Goal: Task Accomplishment & Management: Manage account settings

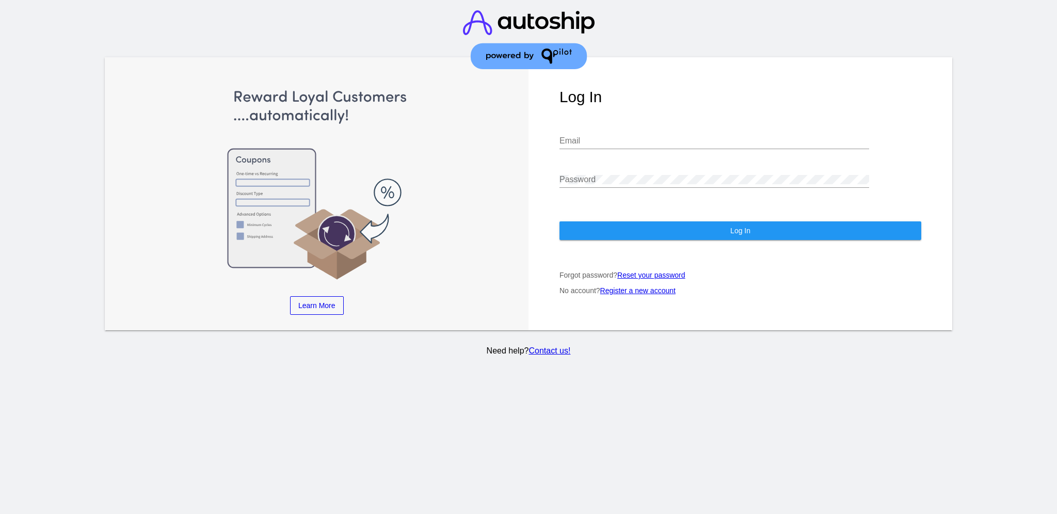
type input "[EMAIL_ADDRESS][DOMAIN_NAME]"
click at [604, 221] on button "Log In" at bounding box center [741, 230] width 362 height 19
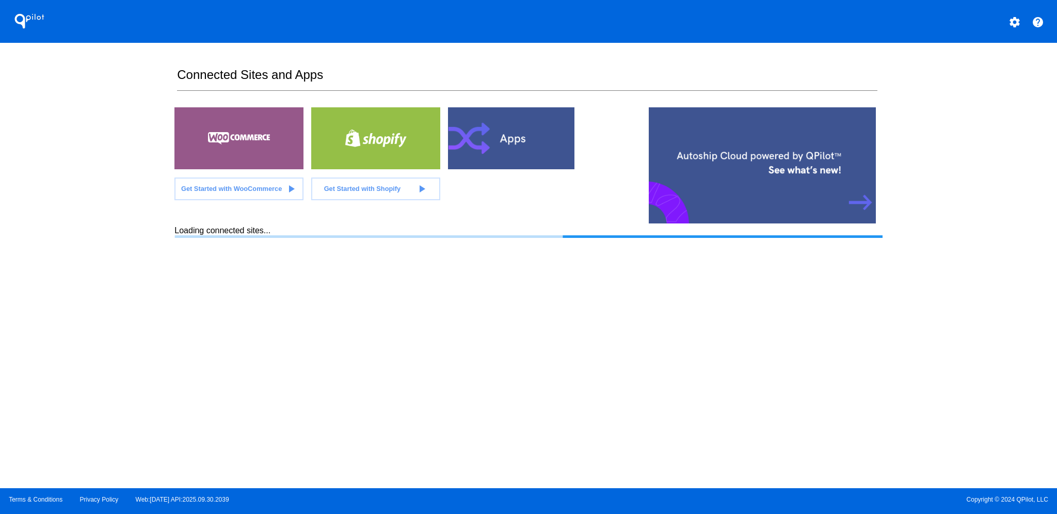
click at [1012, 23] on mat-icon "settings" at bounding box center [1015, 22] width 12 height 12
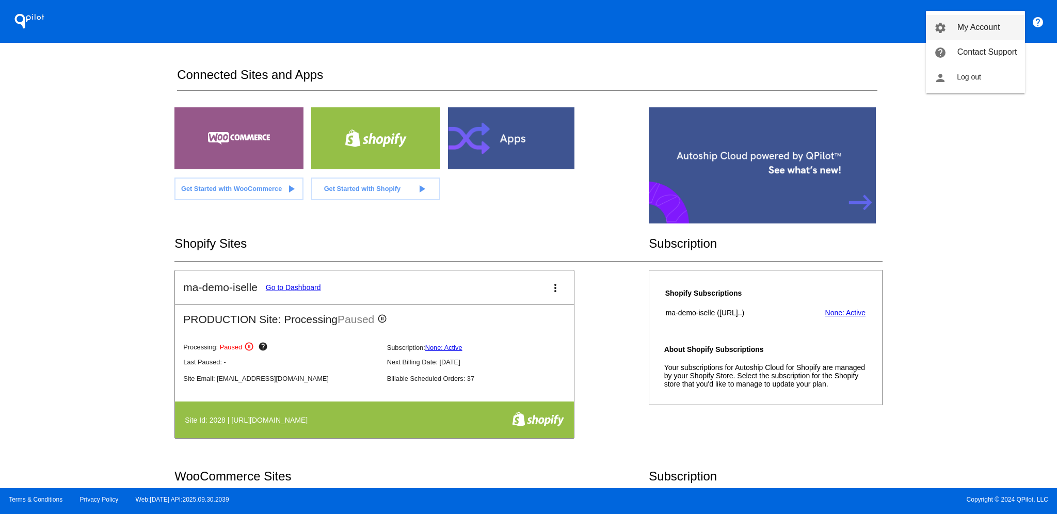
click at [971, 34] on link "settings My Account" at bounding box center [975, 27] width 99 height 25
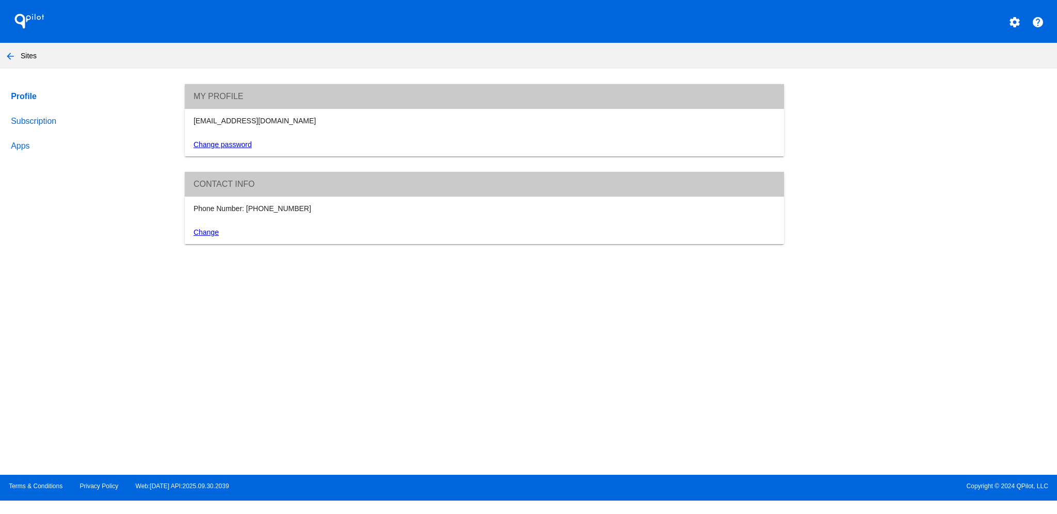
click at [26, 142] on link "Apps" at bounding box center [88, 146] width 158 height 25
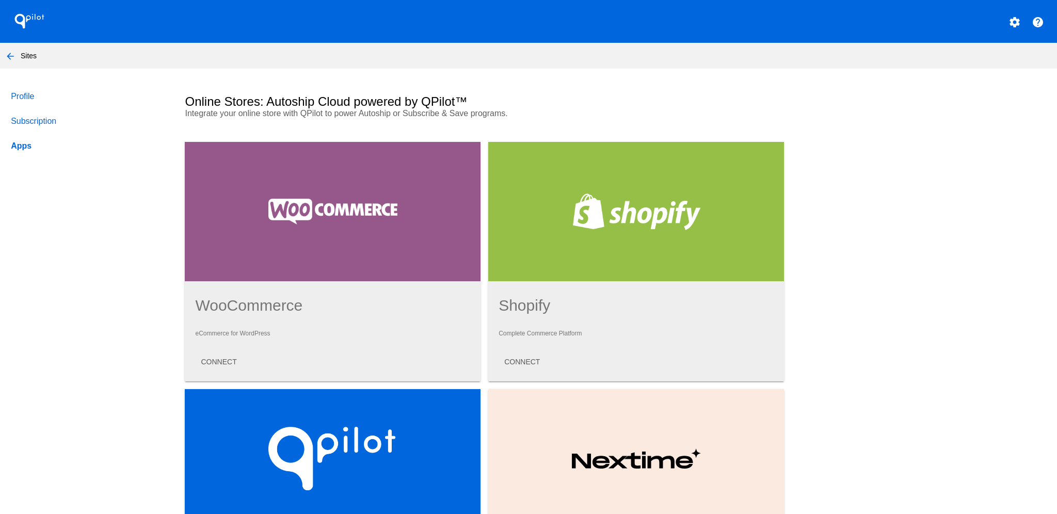
click at [41, 93] on link "Profile" at bounding box center [88, 96] width 158 height 25
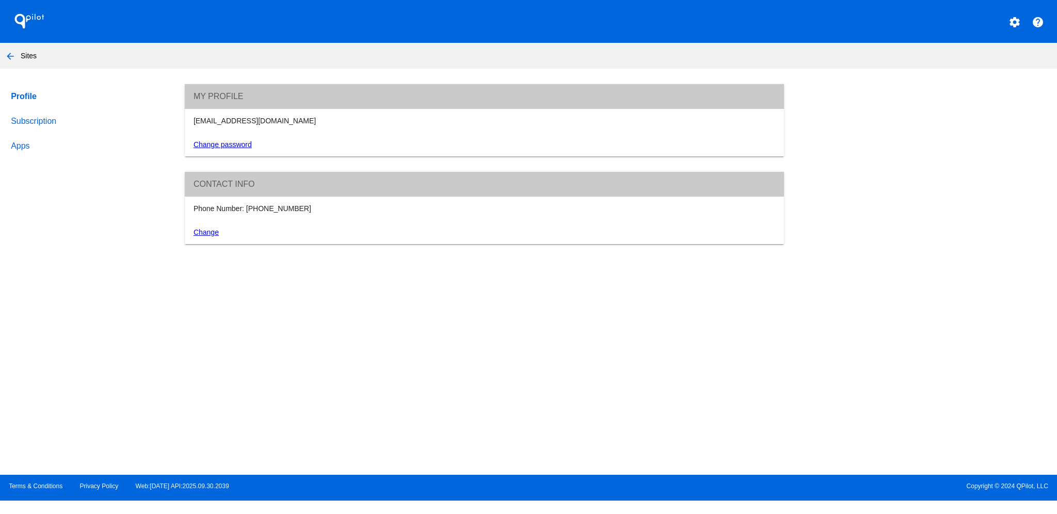
click at [52, 123] on link "Subscription" at bounding box center [88, 121] width 158 height 25
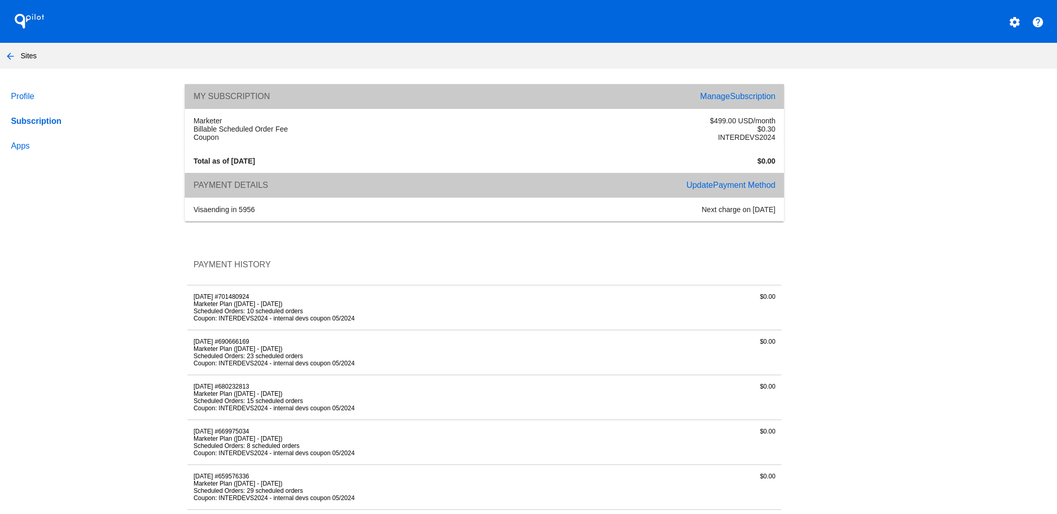
click at [744, 183] on span "Payment Method" at bounding box center [744, 185] width 62 height 9
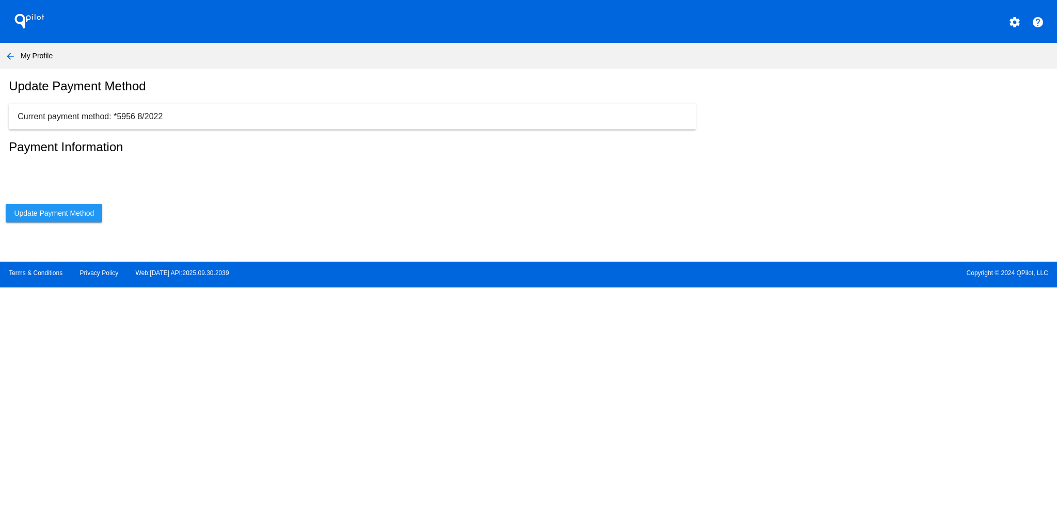
click at [93, 217] on span "Update Payment Method" at bounding box center [54, 213] width 80 height 8
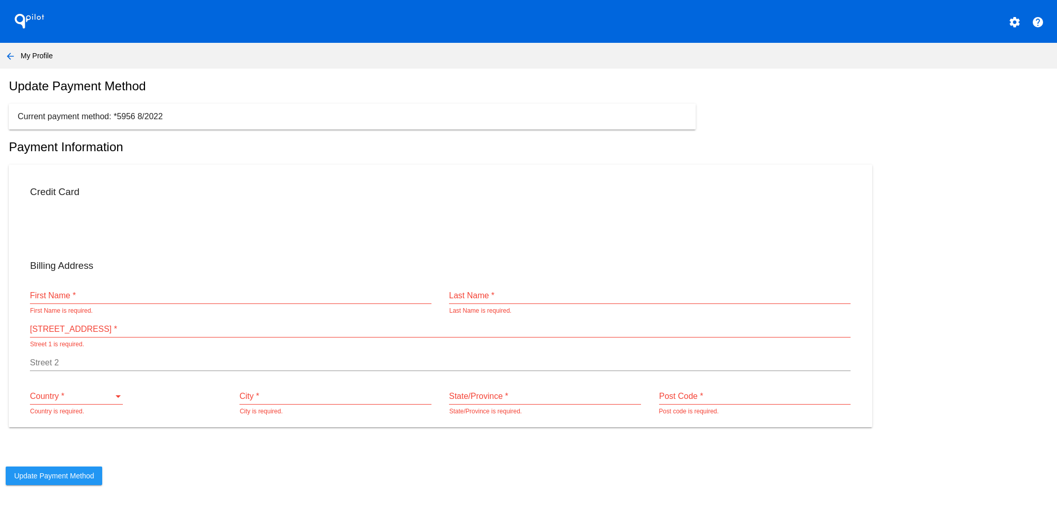
drag, startPoint x: 129, startPoint y: 298, endPoint x: 118, endPoint y: 297, distance: 10.9
click at [129, 297] on input "First Name *" at bounding box center [231, 295] width 402 height 9
click at [127, 207] on div "Credit Card" at bounding box center [440, 192] width 838 height 30
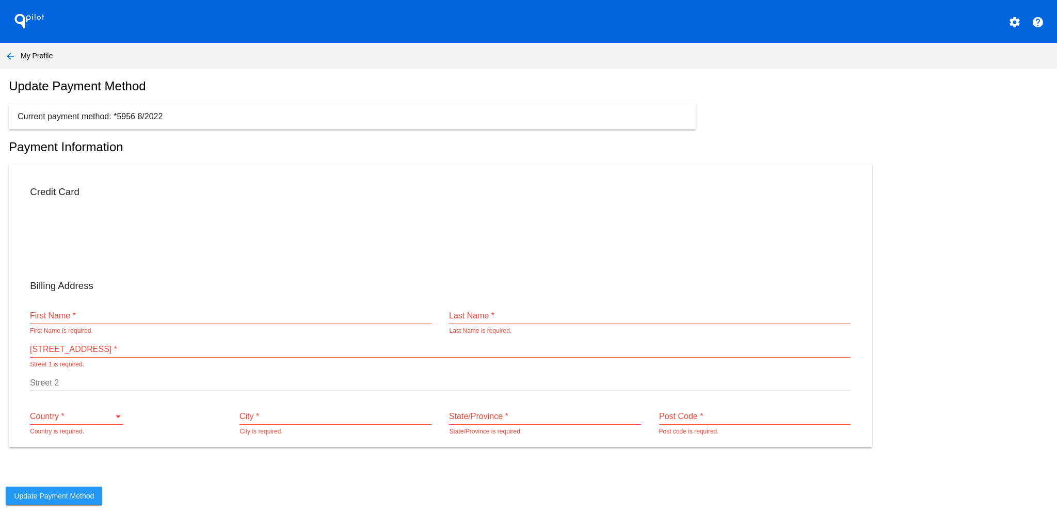
click at [444, 236] on div at bounding box center [510, 238] width 140 height 63
click at [440, 238] on div at bounding box center [510, 238] width 140 height 63
click at [332, 318] on div "First Name * First Name is required." at bounding box center [231, 318] width 402 height 34
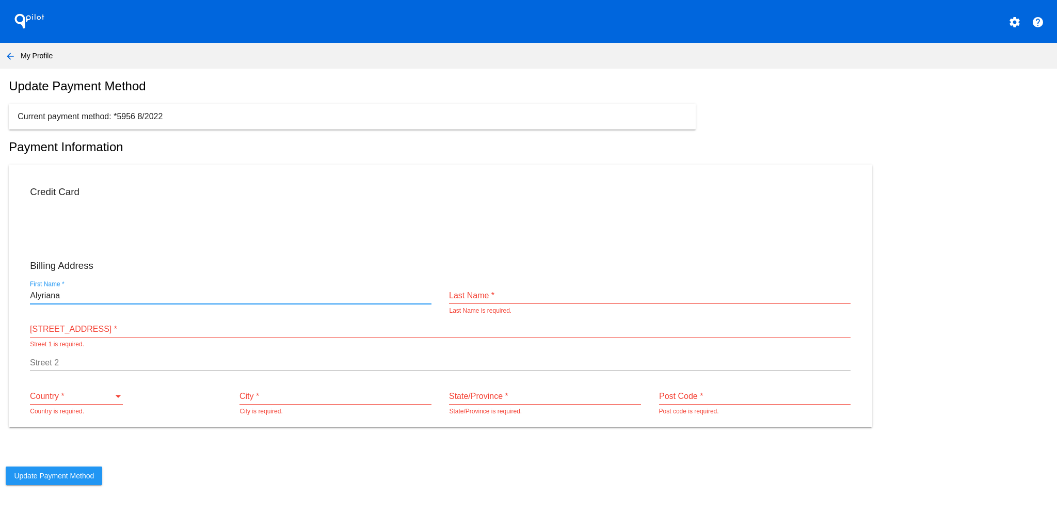
type input "Alyriana"
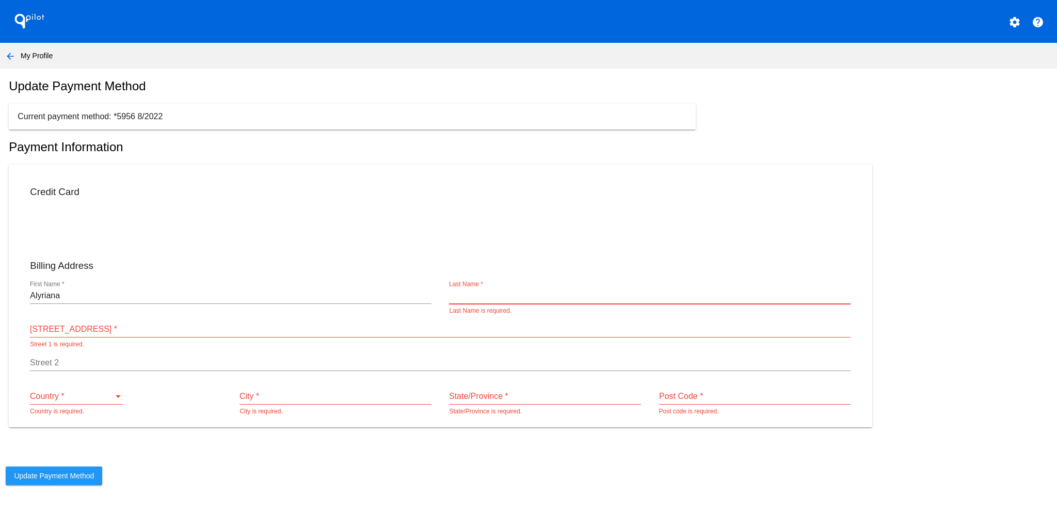
type input "o"
type input "Boughton"
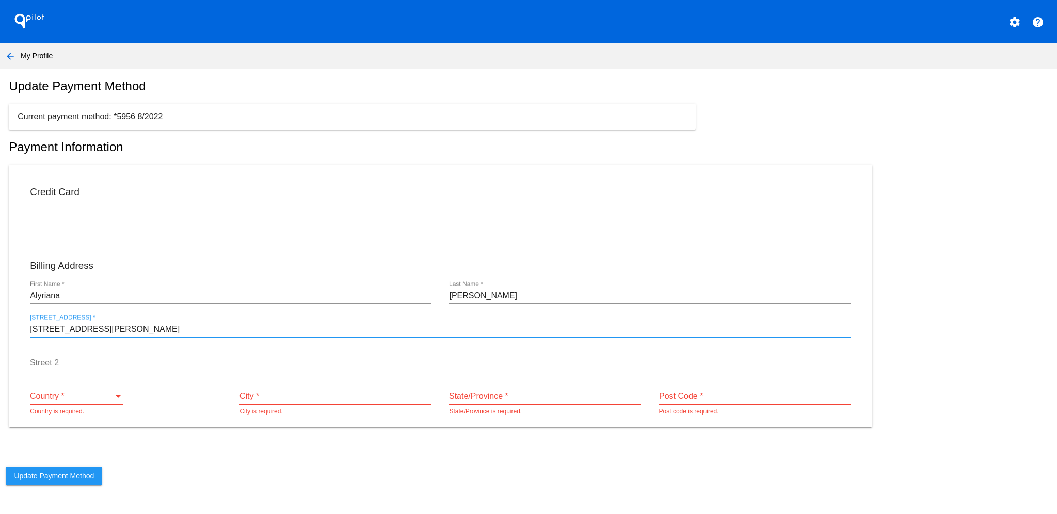
type input "505 Eaton Road"
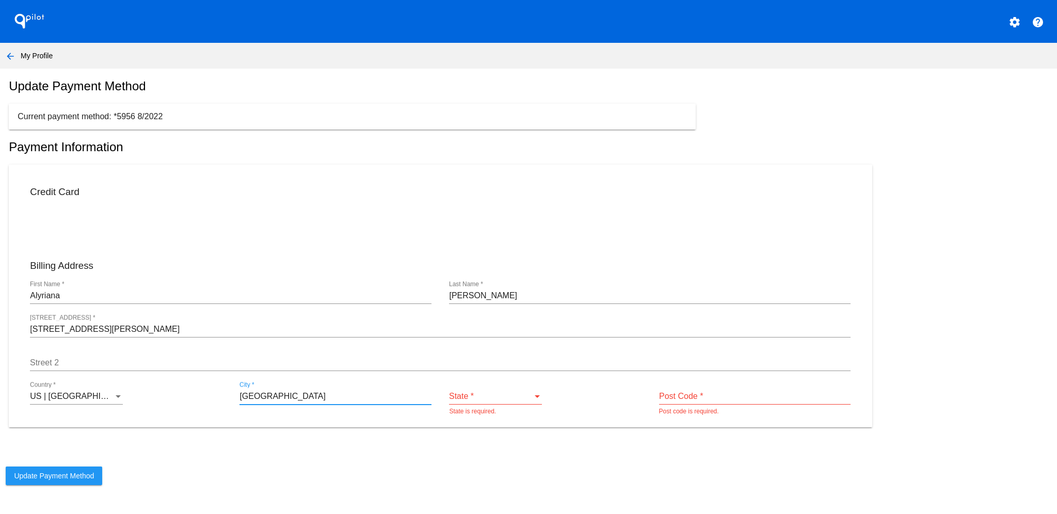
type input "Rochester"
click at [531, 398] on div "AA | Armed Forces of the Americas" at bounding box center [495, 396] width 93 height 9
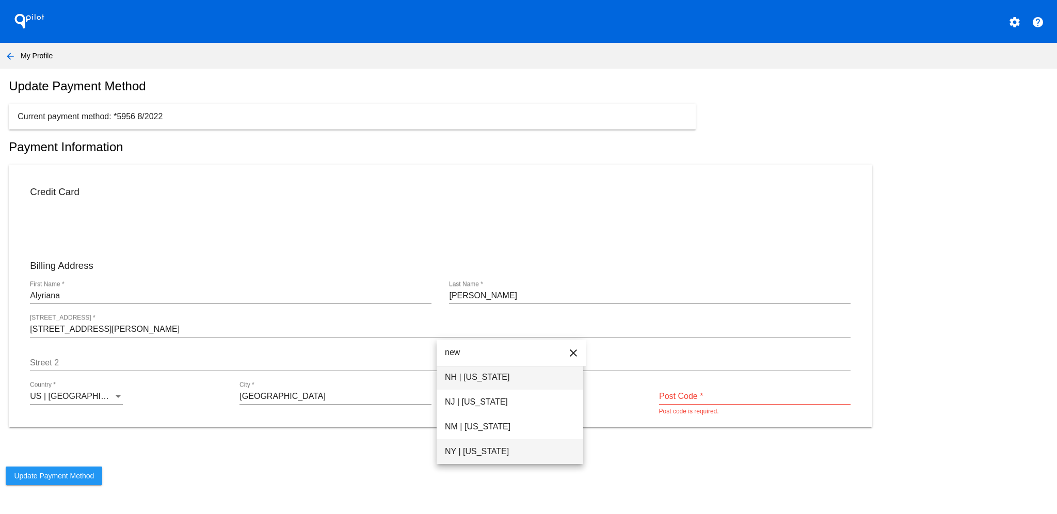
type input "new"
click at [522, 459] on span "NY | New York" at bounding box center [510, 451] width 130 height 25
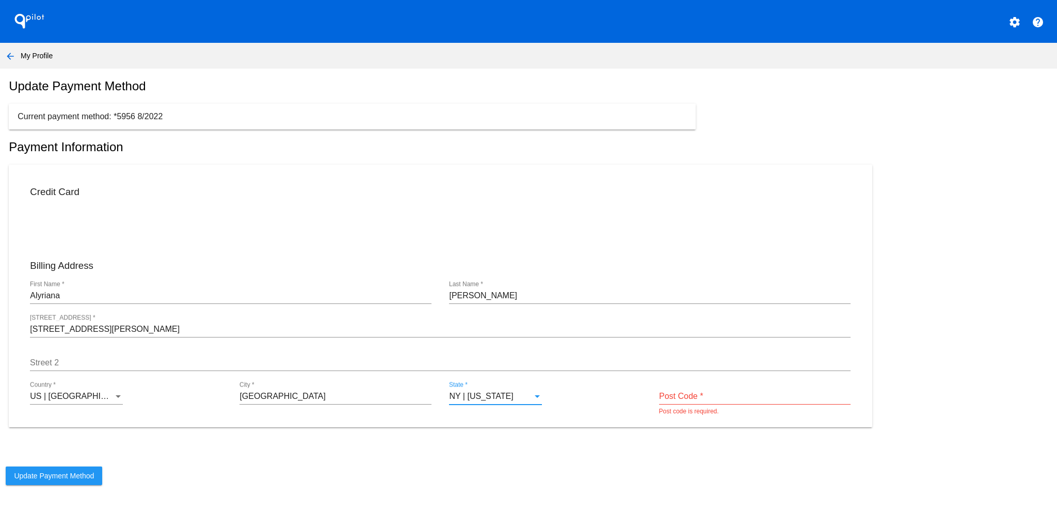
click at [726, 401] on input "Post Code *" at bounding box center [755, 396] width 192 height 9
type input "14617"
click at [60, 475] on button "Update Payment Method" at bounding box center [54, 476] width 97 height 19
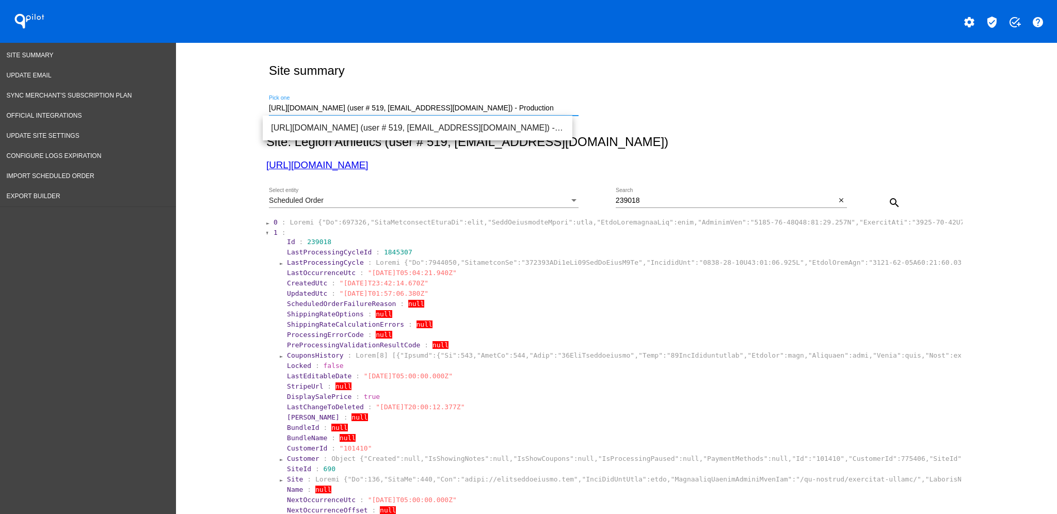
drag, startPoint x: 555, startPoint y: 109, endPoint x: 176, endPoint y: 134, distance: 380.2
click at [489, 196] on div "Scheduled Order Select entity" at bounding box center [424, 198] width 310 height 20
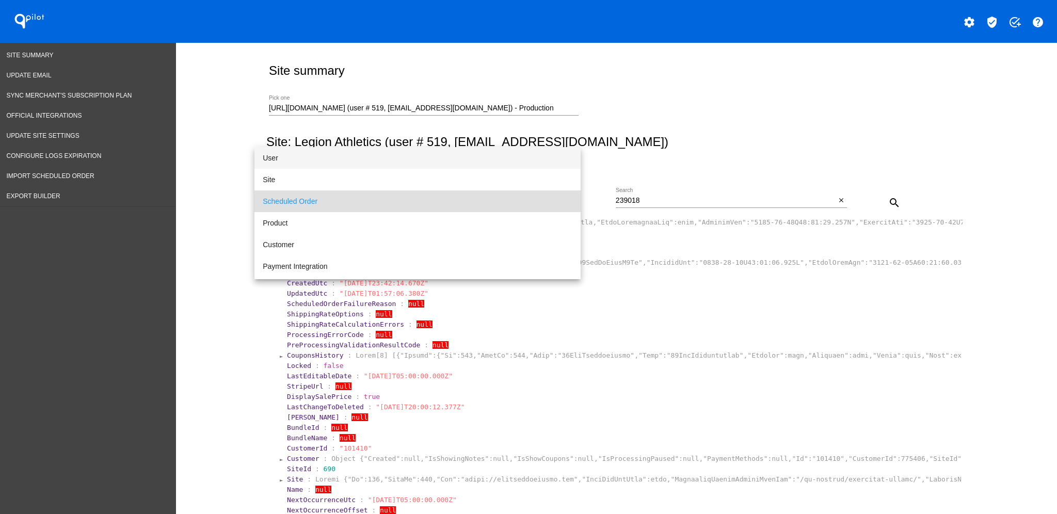
click at [475, 161] on span "User" at bounding box center [418, 158] width 310 height 22
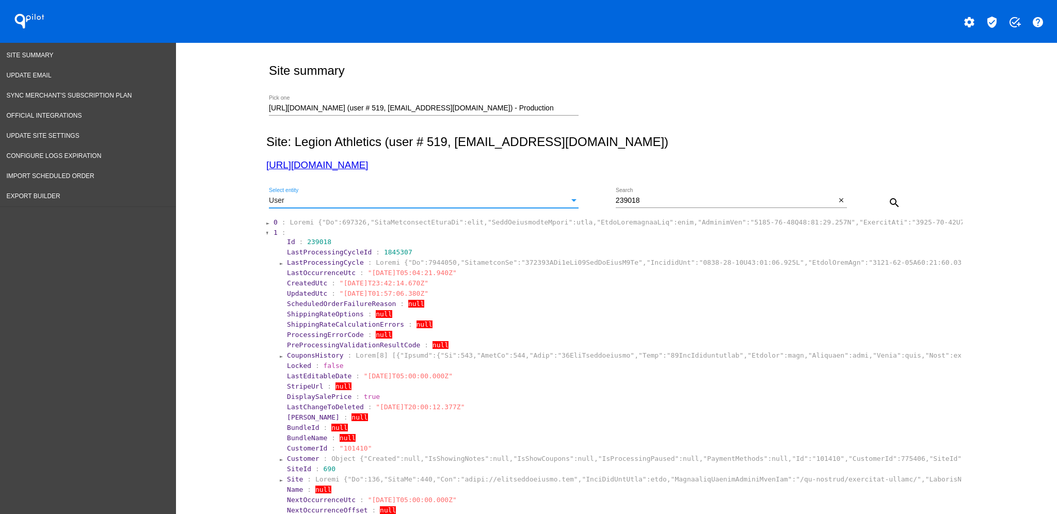
click at [839, 205] on button "close" at bounding box center [841, 200] width 11 height 11
click at [896, 203] on button "search" at bounding box center [894, 202] width 21 height 21
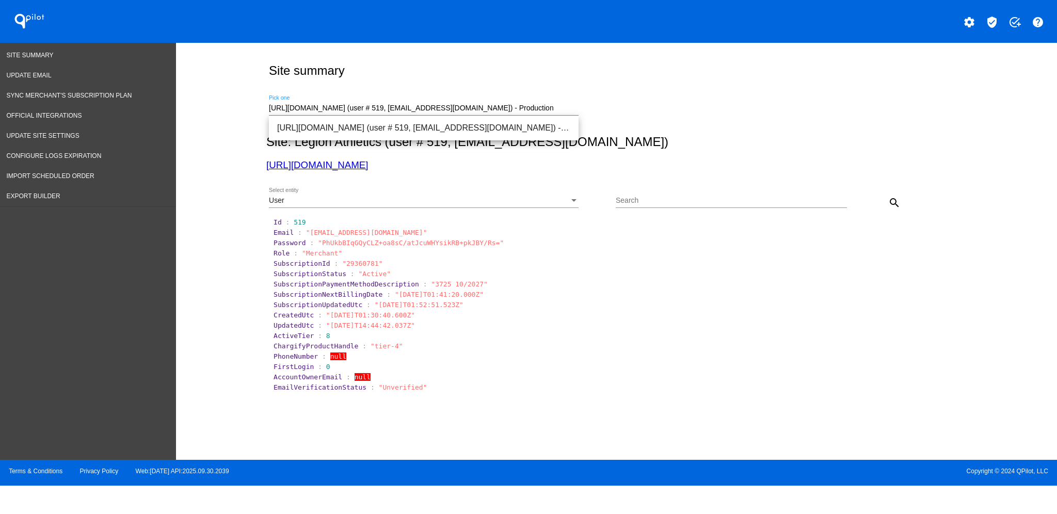
drag, startPoint x: 565, startPoint y: 106, endPoint x: 229, endPoint y: 114, distance: 336.6
click at [229, 114] on div "Site summary [URL][DOMAIN_NAME] (user # 519, [EMAIL_ADDRESS][DOMAIN_NAME]) - Pr…" at bounding box center [616, 249] width 881 height 412
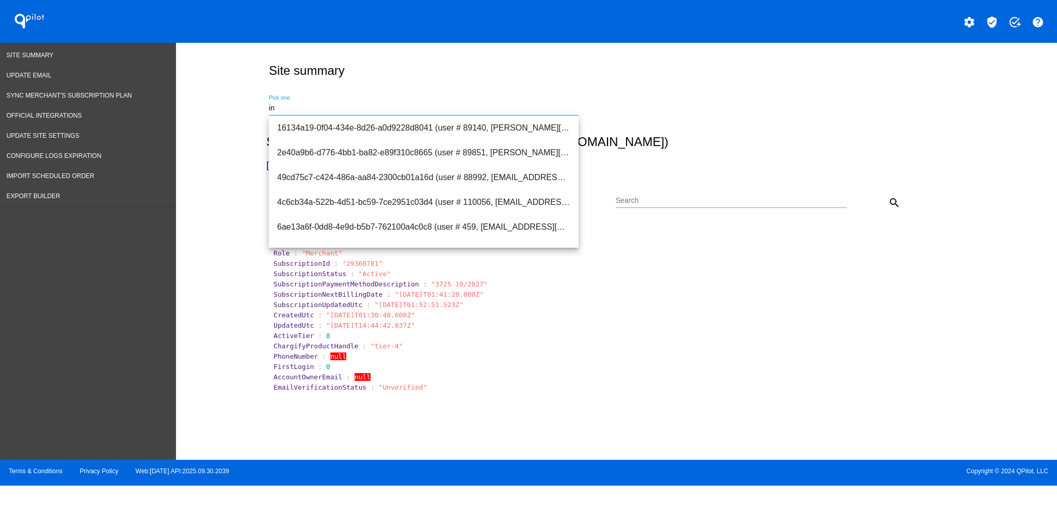
type input "i"
